Goal: Transaction & Acquisition: Purchase product/service

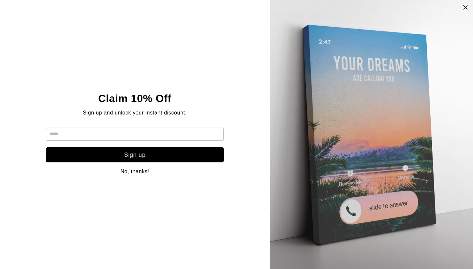
scroll to position [14, 0]
click at [172, 130] on input "text" at bounding box center [135, 134] width 178 height 13
click at [464, 9] on icon at bounding box center [466, 7] width 6 height 5
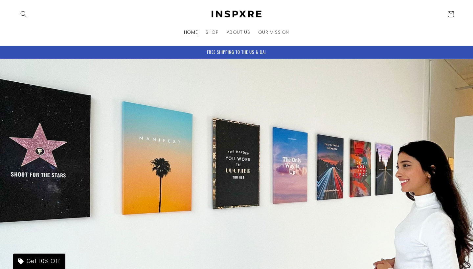
scroll to position [0, 0]
click at [213, 35] on span "SHOP" at bounding box center [212, 32] width 13 height 6
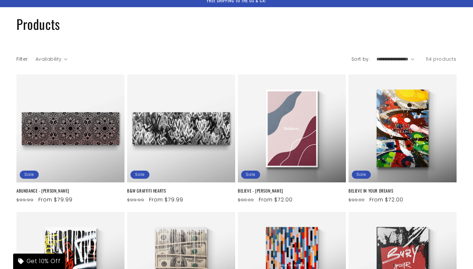
scroll to position [55, 0]
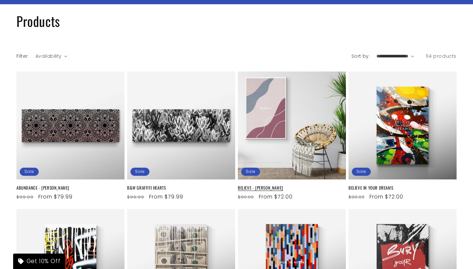
click at [289, 185] on link "BELIEVE - [PERSON_NAME]" at bounding box center [292, 188] width 108 height 6
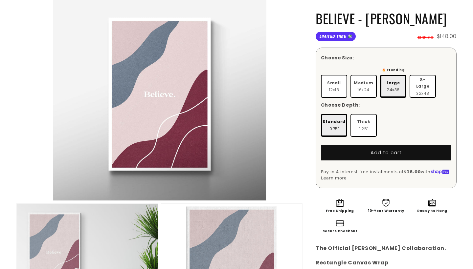
scroll to position [83, 0]
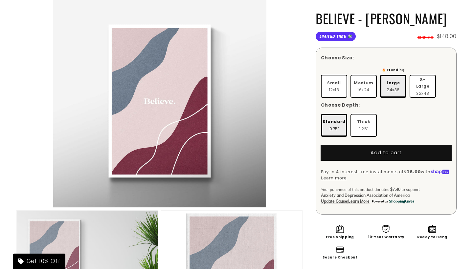
click at [373, 149] on button "Add to cart" at bounding box center [386, 152] width 130 height 15
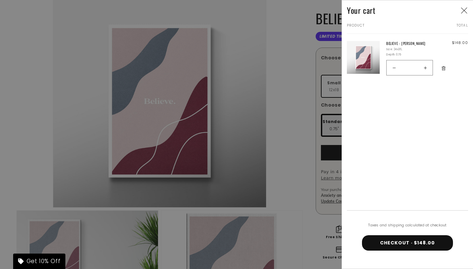
click at [385, 246] on button "CHECKOUT · $148.00" at bounding box center [407, 243] width 91 height 15
click at [460, 11] on button "Close" at bounding box center [464, 11] width 14 height 14
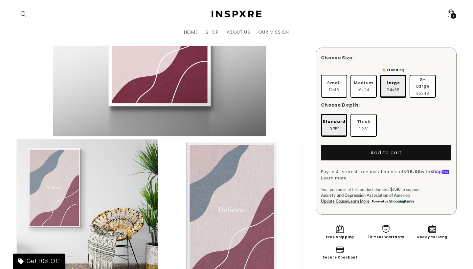
scroll to position [151, 0]
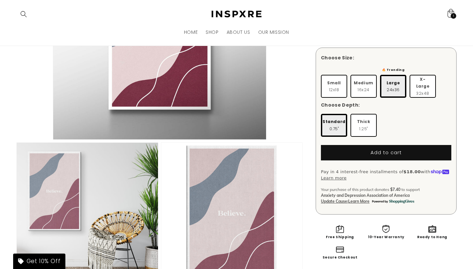
click at [454, 11] on icon at bounding box center [450, 13] width 15 height 15
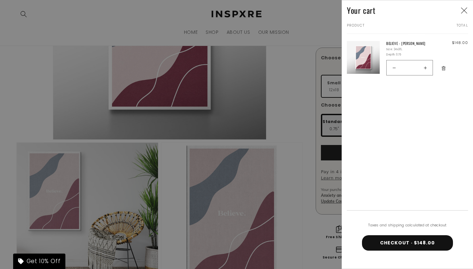
click at [402, 245] on button "CHECKOUT · $148.00" at bounding box center [407, 243] width 91 height 15
click at [459, 11] on button "Close" at bounding box center [464, 11] width 14 height 14
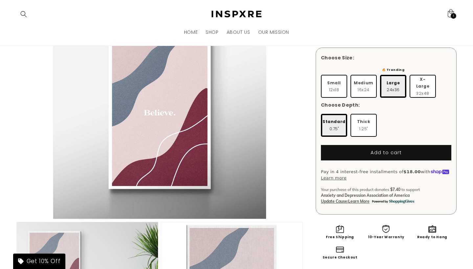
scroll to position [70, 0]
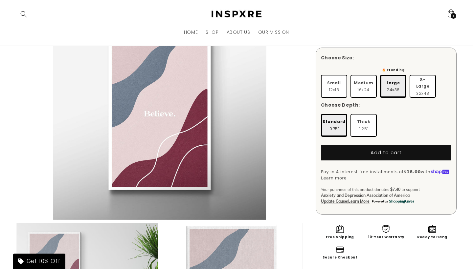
click at [338, 199] on span "Update Cause" at bounding box center [334, 201] width 26 height 5
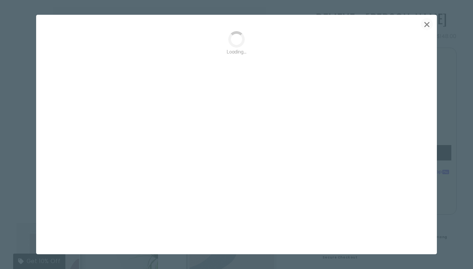
scroll to position [0, 0]
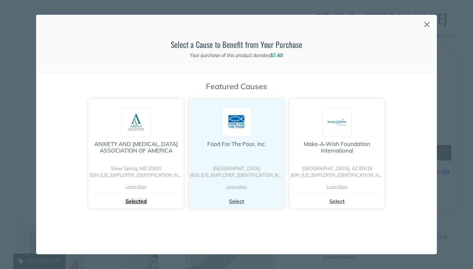
click at [231, 188] on div "Learn More" at bounding box center [236, 187] width 95 height 4
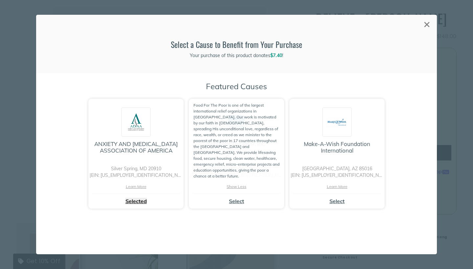
click at [424, 24] on div "×" at bounding box center [427, 24] width 12 height 12
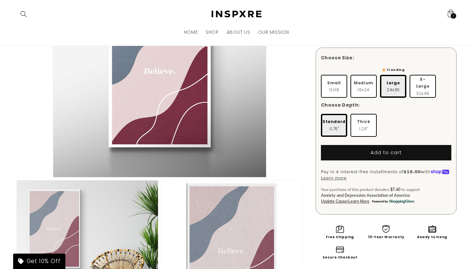
scroll to position [111, 0]
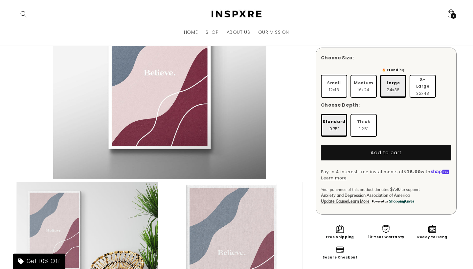
click at [336, 199] on span "Update Cause" at bounding box center [334, 201] width 26 height 5
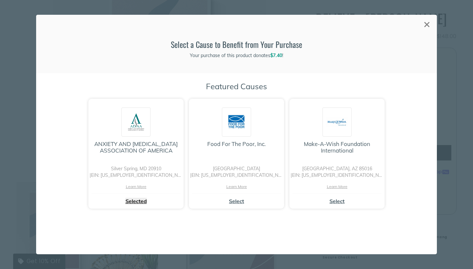
click at [426, 24] on div "×" at bounding box center [427, 24] width 12 height 12
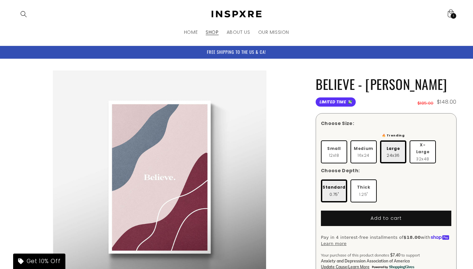
click at [212, 35] on span "SHOP" at bounding box center [212, 32] width 13 height 6
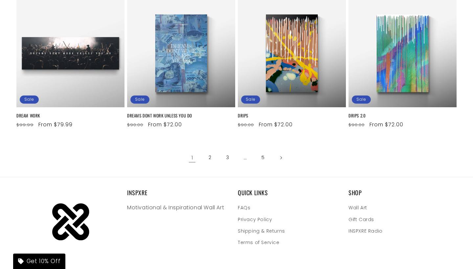
scroll to position [815, 0]
click at [211, 153] on link "2" at bounding box center [210, 158] width 14 height 14
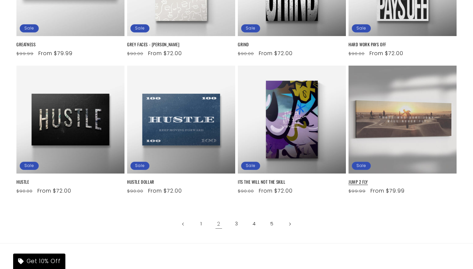
scroll to position [752, 0]
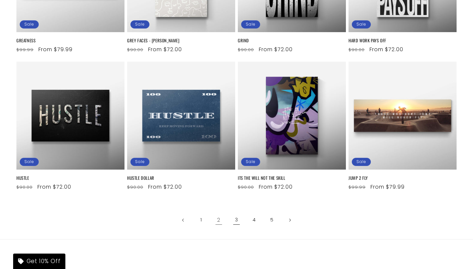
click at [237, 220] on link "3" at bounding box center [236, 220] width 14 height 14
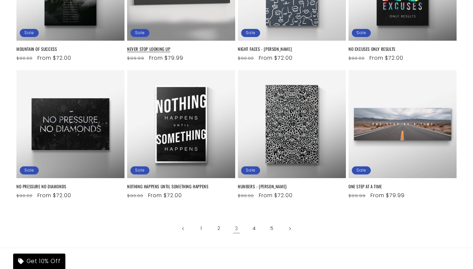
scroll to position [744, 0]
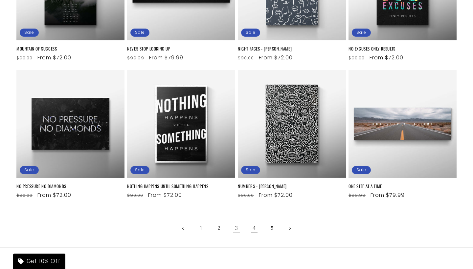
click at [254, 228] on link "4" at bounding box center [254, 228] width 14 height 14
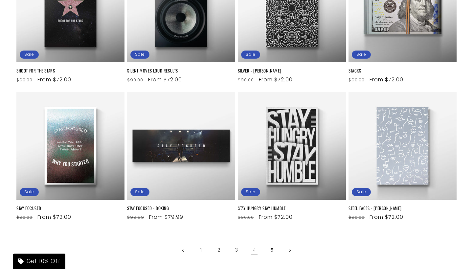
scroll to position [723, 0]
click at [272, 250] on link "5" at bounding box center [272, 250] width 14 height 14
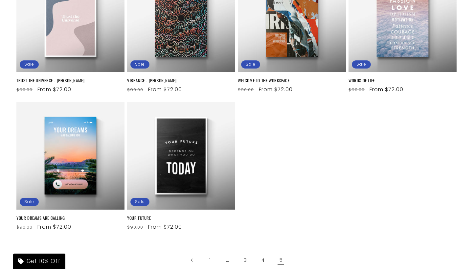
scroll to position [577, 0]
